Goal: Information Seeking & Learning: Learn about a topic

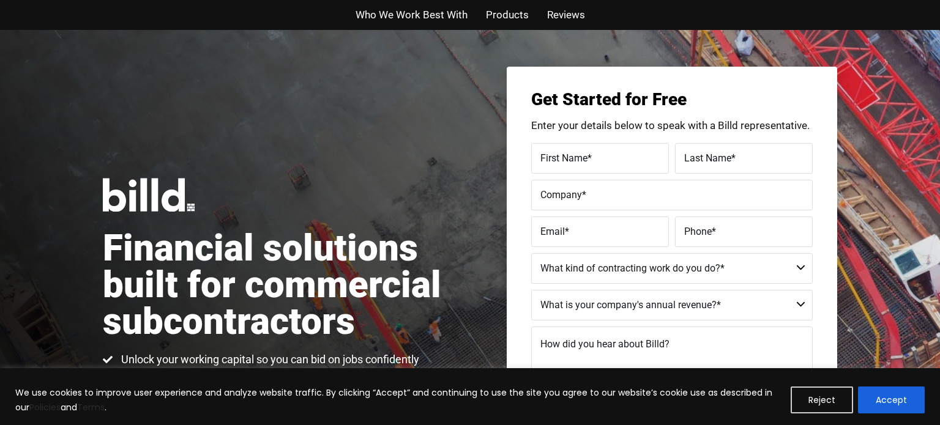
scroll to position [91, 0]
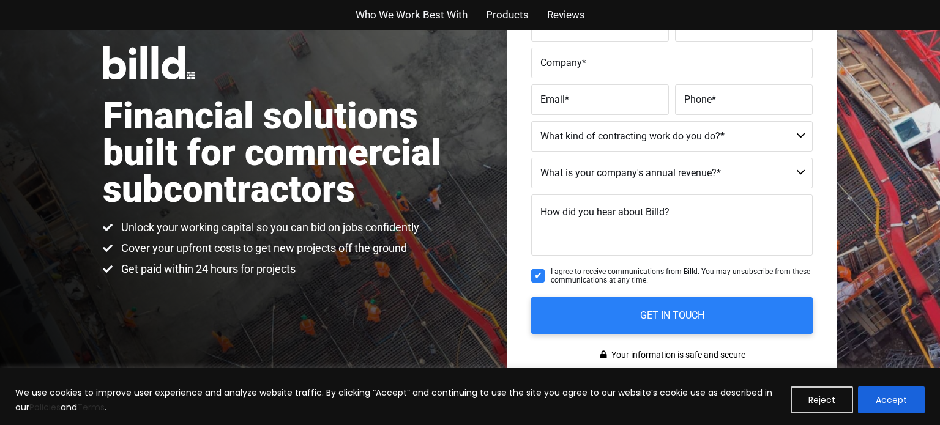
click at [58, 206] on div "Financial solutions built for commercial subcontractors Unlock your working cap…" at bounding box center [470, 162] width 940 height 528
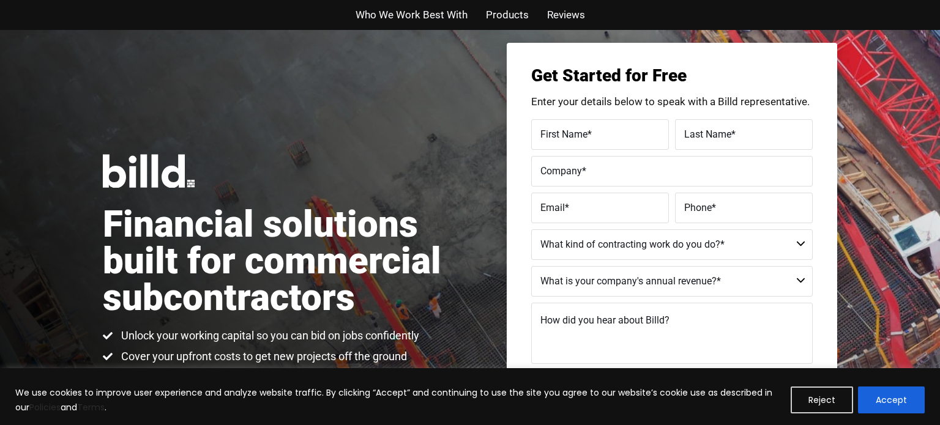
scroll to position [21, 0]
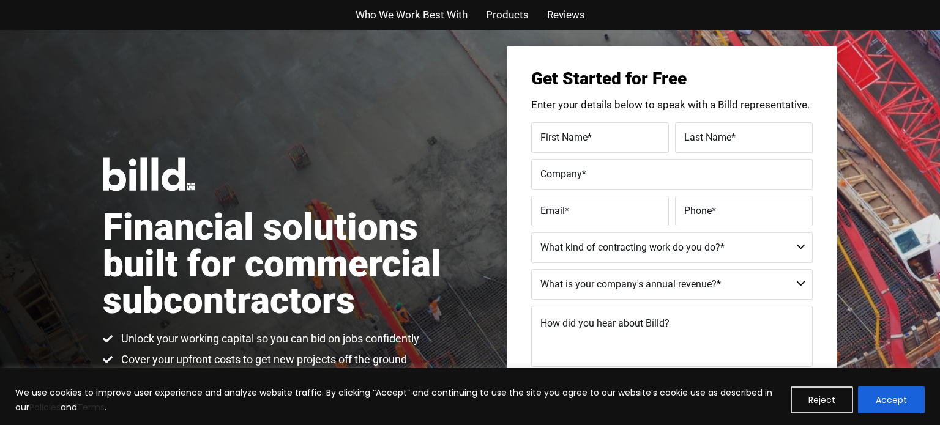
click at [802, 244] on select "Commercial Commercial and Residential Residential Not a Contractor" at bounding box center [672, 248] width 282 height 31
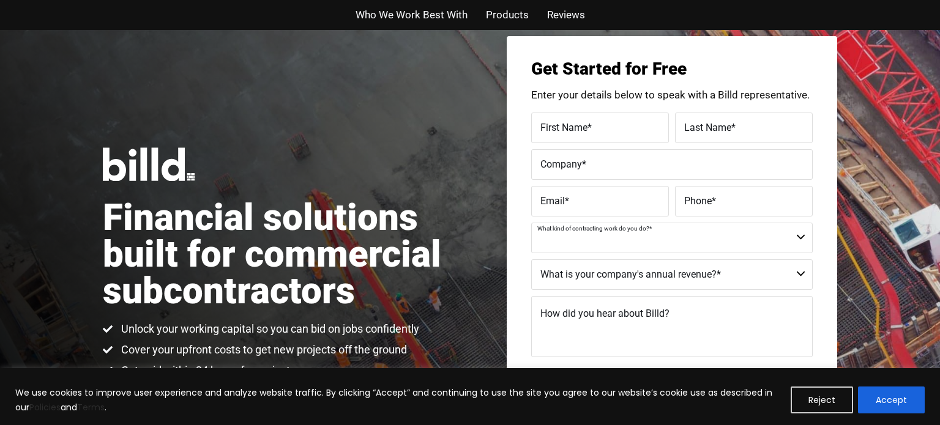
scroll to position [35, 0]
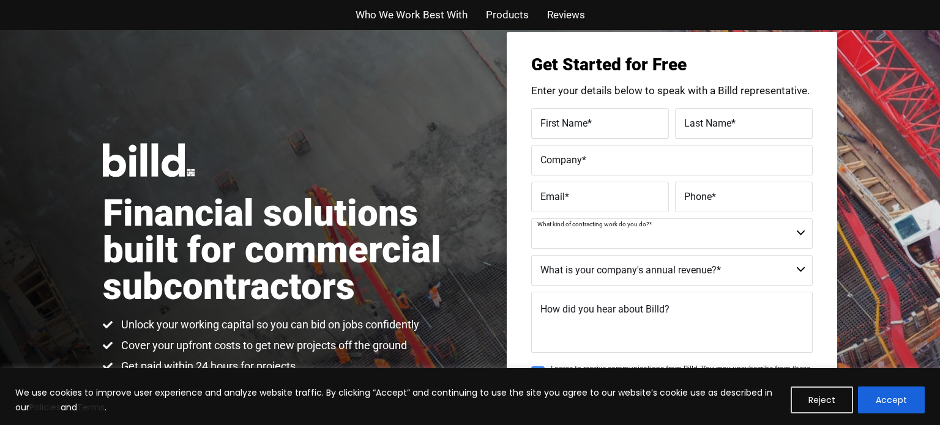
click at [808, 233] on select "Commercial Commercial and Residential Residential Not a Contractor" at bounding box center [672, 234] width 282 height 31
select select "Commercial"
click at [531, 219] on select "Commercial Commercial and Residential Residential Not a Contractor" at bounding box center [672, 234] width 282 height 31
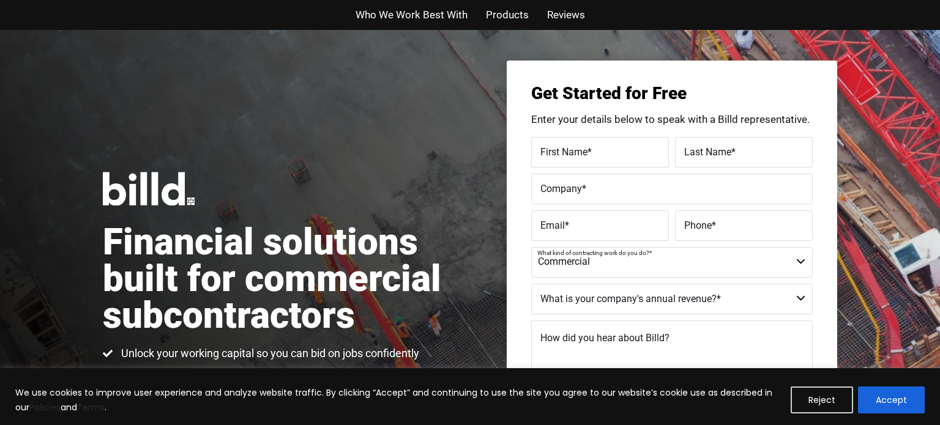
scroll to position [0, 0]
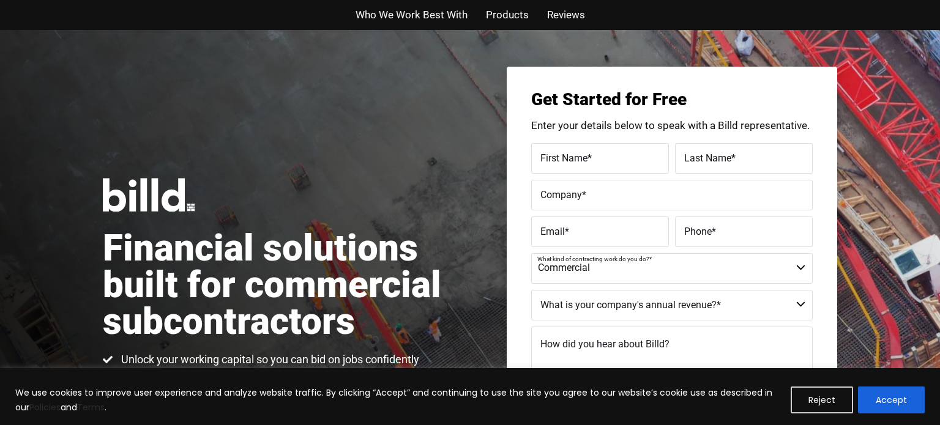
click at [500, 15] on span "Products" at bounding box center [507, 15] width 43 height 18
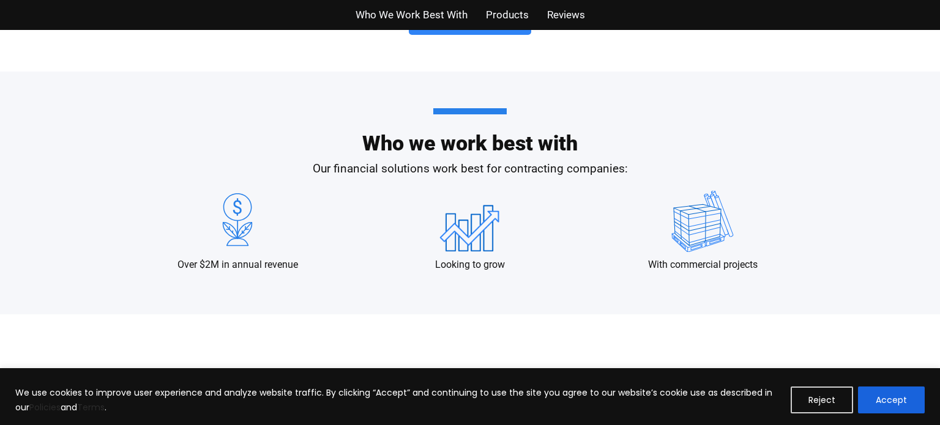
scroll to position [1111, 0]
click at [469, 237] on img at bounding box center [469, 222] width 61 height 61
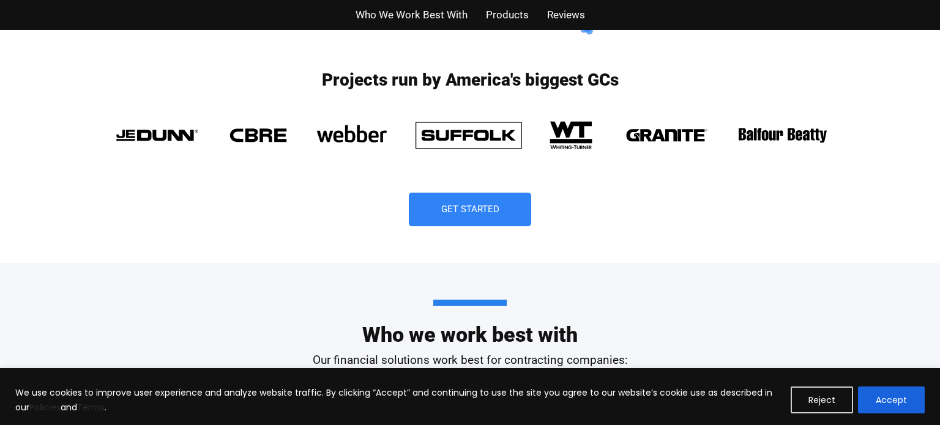
scroll to position [920, 0]
